Goal: Check status

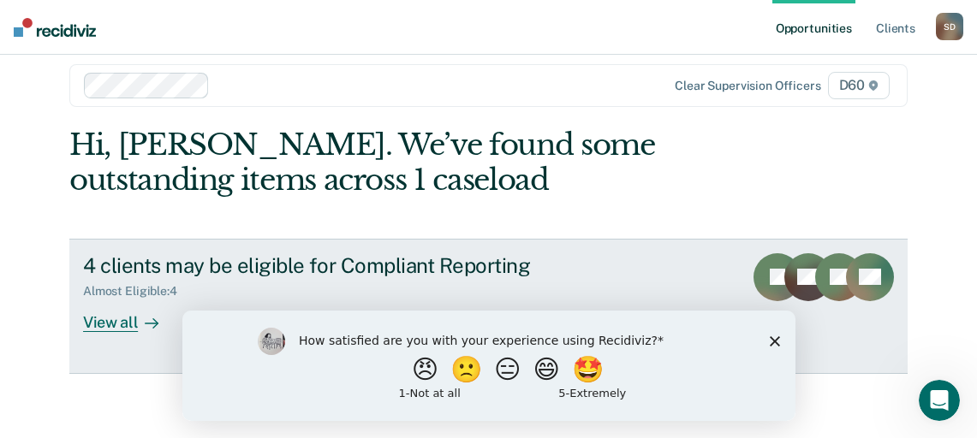
scroll to position [22, 0]
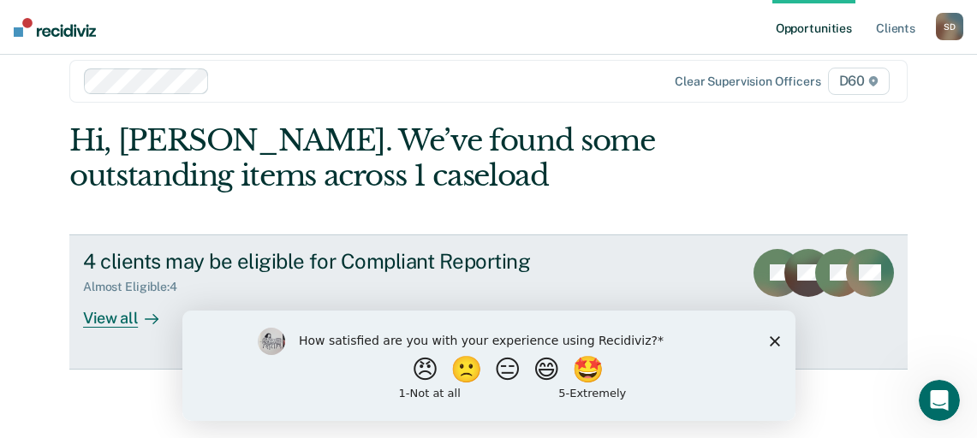
click at [298, 277] on div "Almost Eligible : 4" at bounding box center [383, 283] width 601 height 21
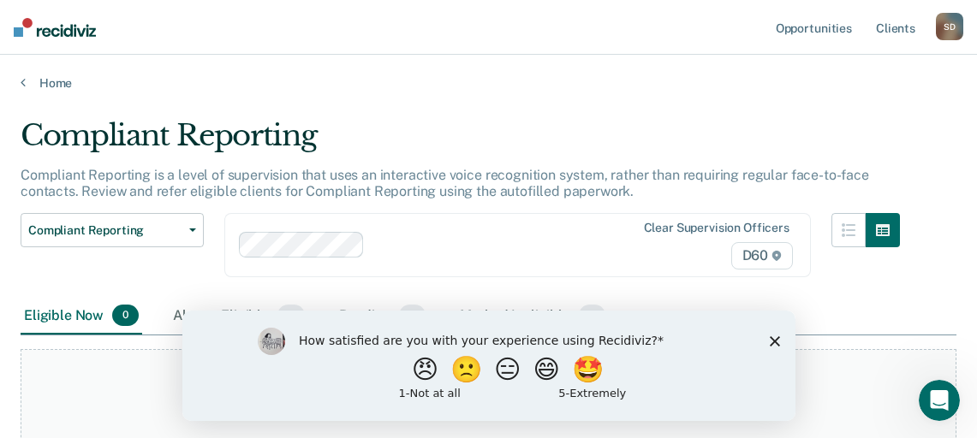
scroll to position [163, 0]
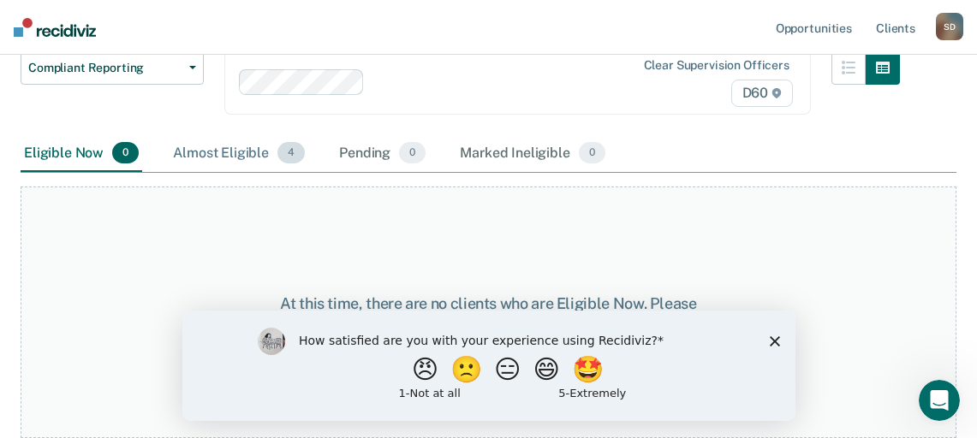
click at [252, 151] on div "Almost Eligible 4" at bounding box center [238, 154] width 139 height 38
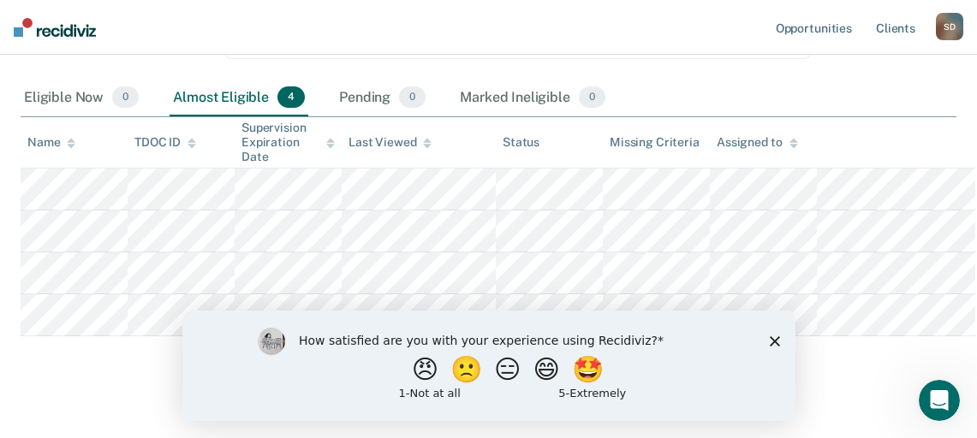
scroll to position [304, 0]
